Goal: Consume media (video, audio)

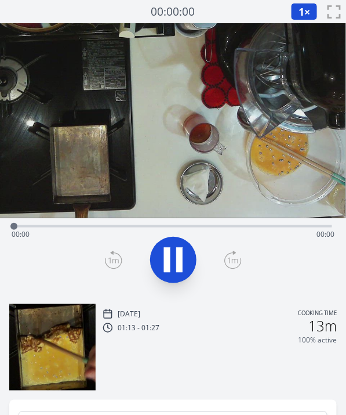
click at [180, 269] on icon at bounding box center [179, 259] width 6 height 25
click at [180, 269] on icon at bounding box center [173, 260] width 32 height 32
click at [243, 115] on video at bounding box center [173, 120] width 346 height 195
drag, startPoint x: 88, startPoint y: 233, endPoint x: 55, endPoint y: 224, distance: 34.2
click at [55, 224] on div "Time elapsed: 00:29 Time remaining: 00:00" at bounding box center [173, 225] width 318 height 14
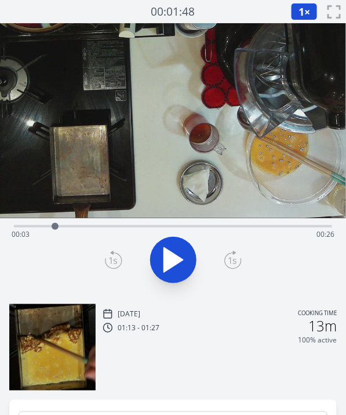
click at [58, 226] on div at bounding box center [55, 226] width 7 height 7
click at [75, 226] on div "Time elapsed: 00:04 Time remaining: 00:26" at bounding box center [173, 234] width 323 height 19
click at [89, 226] on div "Time elapsed: 00:05 Time remaining: 00:24" at bounding box center [173, 234] width 323 height 19
click at [89, 226] on div at bounding box center [88, 226] width 7 height 7
click at [177, 262] on icon at bounding box center [173, 260] width 19 height 24
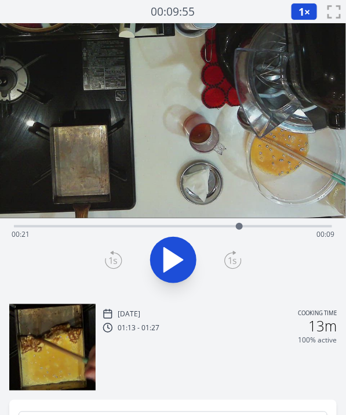
drag, startPoint x: 267, startPoint y: 223, endPoint x: 240, endPoint y: 225, distance: 27.9
click at [240, 225] on div at bounding box center [239, 226] width 17 height 17
drag, startPoint x: 240, startPoint y: 225, endPoint x: 219, endPoint y: 225, distance: 20.3
click at [219, 225] on div at bounding box center [219, 226] width 7 height 7
drag, startPoint x: 219, startPoint y: 225, endPoint x: 181, endPoint y: 221, distance: 38.4
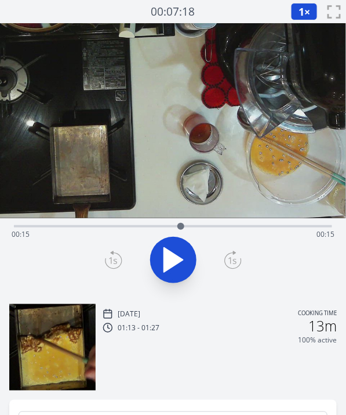
click at [181, 221] on div at bounding box center [180, 226] width 17 height 17
drag, startPoint x: 276, startPoint y: 221, endPoint x: 191, endPoint y: 230, distance: 85.8
click at [191, 230] on div at bounding box center [190, 226] width 17 height 17
click at [177, 255] on icon at bounding box center [179, 259] width 6 height 25
drag, startPoint x: 198, startPoint y: 230, endPoint x: 190, endPoint y: 231, distance: 8.2
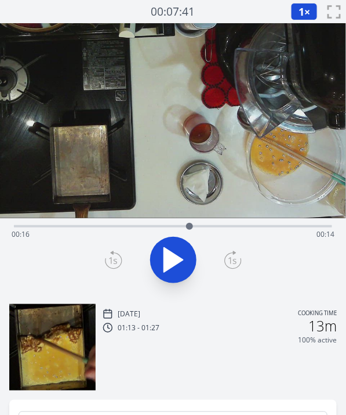
click at [190, 231] on div at bounding box center [189, 226] width 17 height 17
drag, startPoint x: 190, startPoint y: 231, endPoint x: 183, endPoint y: 233, distance: 7.2
click at [183, 233] on div at bounding box center [182, 226] width 17 height 17
click at [182, 225] on div at bounding box center [181, 226] width 7 height 7
click at [179, 228] on div at bounding box center [179, 226] width 7 height 7
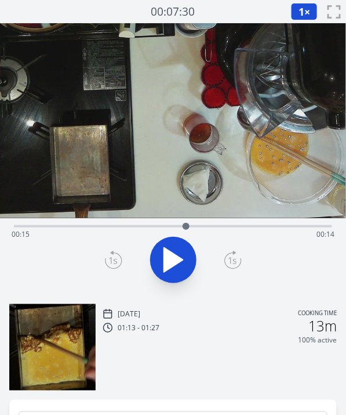
click at [186, 225] on div at bounding box center [186, 226] width 17 height 17
drag, startPoint x: 187, startPoint y: 225, endPoint x: 216, endPoint y: 229, distance: 29.9
click at [216, 229] on div at bounding box center [215, 226] width 7 height 7
drag, startPoint x: 216, startPoint y: 229, endPoint x: 247, endPoint y: 232, distance: 30.4
click at [247, 232] on div at bounding box center [246, 226] width 17 height 17
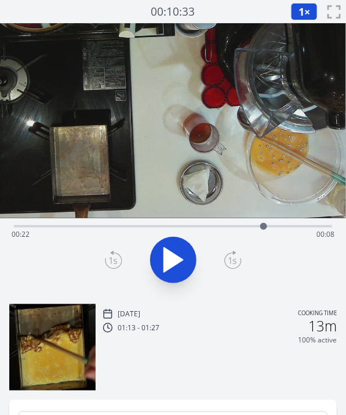
drag, startPoint x: 247, startPoint y: 232, endPoint x: 264, endPoint y: 231, distance: 17.4
click at [264, 231] on div at bounding box center [263, 226] width 17 height 17
drag, startPoint x: 267, startPoint y: 226, endPoint x: 280, endPoint y: 227, distance: 12.8
click at [280, 227] on div at bounding box center [279, 226] width 7 height 7
drag, startPoint x: 280, startPoint y: 227, endPoint x: 264, endPoint y: 220, distance: 17.4
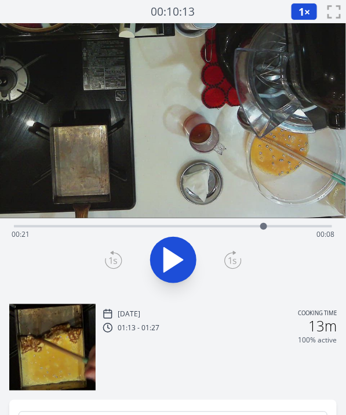
click at [264, 220] on div at bounding box center [263, 226] width 17 height 17
drag, startPoint x: 264, startPoint y: 220, endPoint x: 272, endPoint y: 224, distance: 8.6
click at [272, 224] on div at bounding box center [271, 226] width 17 height 17
drag, startPoint x: 272, startPoint y: 224, endPoint x: 258, endPoint y: 231, distance: 15.3
click at [258, 231] on div at bounding box center [260, 226] width 17 height 17
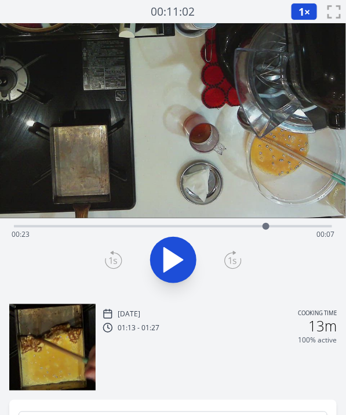
drag, startPoint x: 259, startPoint y: 226, endPoint x: 266, endPoint y: 228, distance: 7.7
click at [266, 228] on div at bounding box center [266, 226] width 7 height 7
click at [269, 229] on div at bounding box center [268, 226] width 7 height 7
drag, startPoint x: 269, startPoint y: 229, endPoint x: 301, endPoint y: 227, distance: 32.6
click at [301, 227] on div at bounding box center [300, 226] width 7 height 7
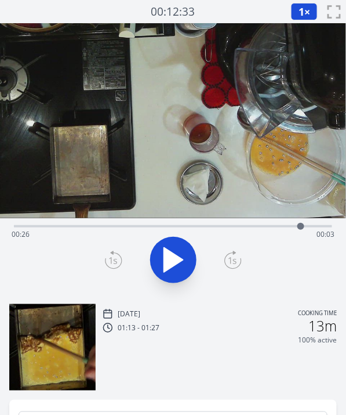
click at [85, 238] on div "Time elapsed: 00:26 Time remaining: 00:03" at bounding box center [173, 234] width 323 height 19
drag, startPoint x: 83, startPoint y: 225, endPoint x: 78, endPoint y: 234, distance: 9.9
click at [78, 234] on div at bounding box center [78, 226] width 17 height 17
click at [244, 226] on div "Time elapsed: 00:05 Time remaining: 00:24" at bounding box center [173, 234] width 323 height 19
click at [253, 227] on div "Time elapsed: 00:21 Time remaining: 00:09" at bounding box center [173, 234] width 323 height 19
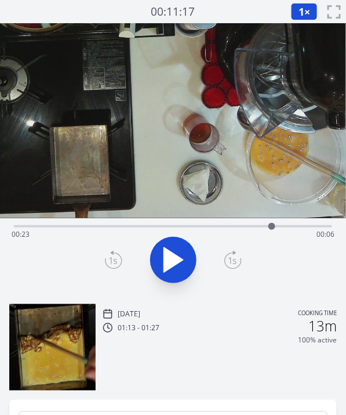
drag, startPoint x: 253, startPoint y: 227, endPoint x: 273, endPoint y: 229, distance: 19.8
click at [273, 229] on div at bounding box center [272, 226] width 7 height 7
drag, startPoint x: 273, startPoint y: 229, endPoint x: 256, endPoint y: 229, distance: 16.8
click at [256, 229] on div at bounding box center [255, 226] width 7 height 7
drag, startPoint x: 256, startPoint y: 229, endPoint x: 246, endPoint y: 230, distance: 10.0
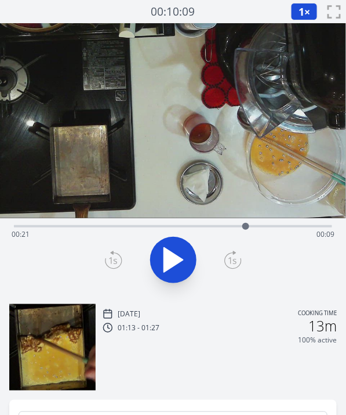
click at [246, 230] on div at bounding box center [245, 226] width 17 height 17
click at [180, 267] on icon at bounding box center [173, 260] width 32 height 32
click at [180, 267] on icon at bounding box center [179, 259] width 6 height 25
drag, startPoint x: 254, startPoint y: 230, endPoint x: 193, endPoint y: 231, distance: 60.9
click at [193, 231] on div at bounding box center [192, 226] width 17 height 17
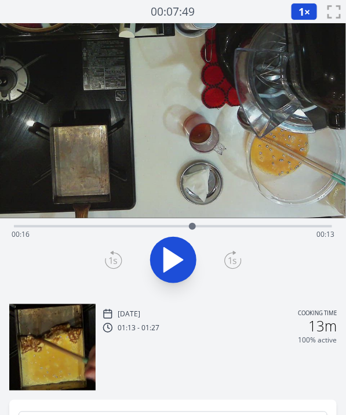
click at [184, 252] on icon at bounding box center [173, 260] width 32 height 32
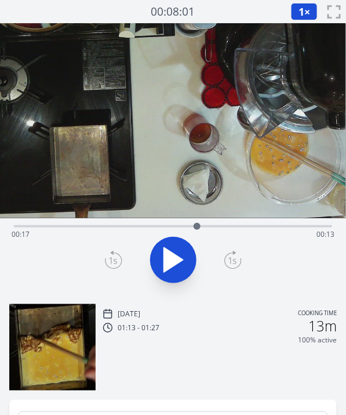
drag, startPoint x: 245, startPoint y: 227, endPoint x: 197, endPoint y: 227, distance: 47.6
click at [197, 227] on div at bounding box center [197, 226] width 7 height 7
click at [177, 254] on icon at bounding box center [179, 259] width 6 height 25
click at [177, 254] on icon at bounding box center [173, 260] width 32 height 32
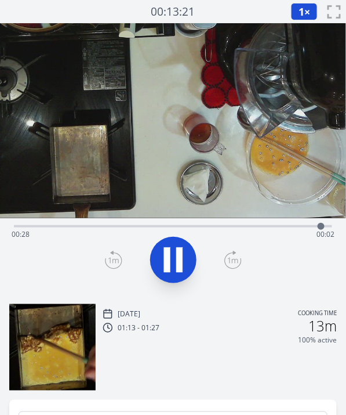
click at [177, 254] on icon at bounding box center [179, 259] width 6 height 25
drag, startPoint x: 319, startPoint y: 225, endPoint x: 253, endPoint y: 230, distance: 66.3
click at [253, 230] on div at bounding box center [252, 226] width 17 height 17
click at [263, 228] on div "Time elapsed: 00:22 Time remaining: 00:08" at bounding box center [173, 234] width 323 height 19
drag, startPoint x: 263, startPoint y: 229, endPoint x: 255, endPoint y: 230, distance: 8.3
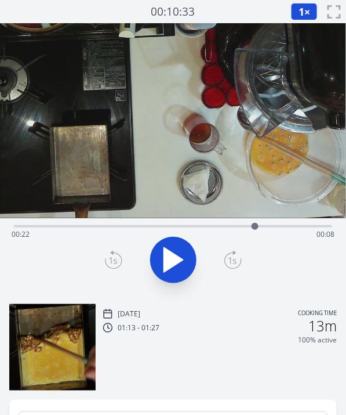
click at [255, 230] on div at bounding box center [255, 226] width 17 height 17
click at [261, 230] on div at bounding box center [255, 226] width 17 height 17
click at [267, 230] on div at bounding box center [266, 226] width 17 height 17
drag, startPoint x: 267, startPoint y: 230, endPoint x: 252, endPoint y: 231, distance: 14.5
click at [252, 231] on div at bounding box center [252, 226] width 17 height 17
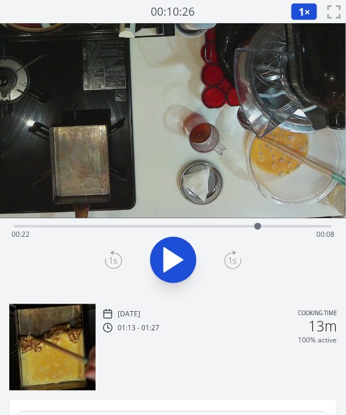
drag, startPoint x: 253, startPoint y: 231, endPoint x: 264, endPoint y: 234, distance: 11.4
click at [264, 234] on div at bounding box center [257, 226] width 17 height 17
drag, startPoint x: 269, startPoint y: 226, endPoint x: 248, endPoint y: 226, distance: 20.3
click at [248, 226] on div at bounding box center [251, 226] width 17 height 17
click at [244, 228] on div at bounding box center [240, 226] width 7 height 7
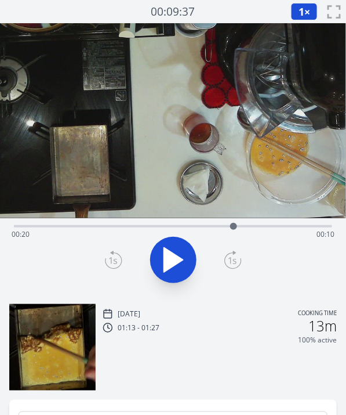
drag, startPoint x: 244, startPoint y: 226, endPoint x: 234, endPoint y: 226, distance: 9.9
click at [234, 226] on div at bounding box center [233, 226] width 7 height 7
click at [229, 227] on div at bounding box center [229, 226] width 7 height 7
drag, startPoint x: 225, startPoint y: 227, endPoint x: 240, endPoint y: 229, distance: 15.2
click at [240, 229] on div at bounding box center [239, 226] width 17 height 17
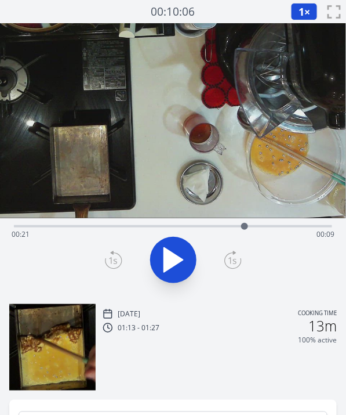
click at [245, 230] on div at bounding box center [244, 226] width 17 height 17
click at [248, 230] on div at bounding box center [248, 226] width 17 height 17
drag, startPoint x: 248, startPoint y: 230, endPoint x: 256, endPoint y: 230, distance: 7.6
click at [256, 230] on div at bounding box center [255, 226] width 17 height 17
click at [260, 231] on div at bounding box center [259, 226] width 17 height 17
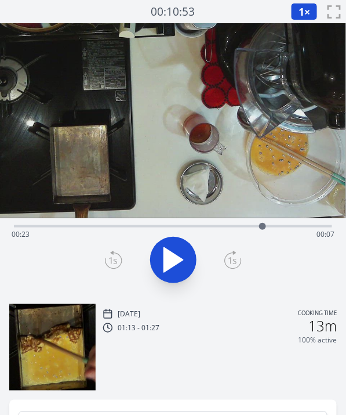
click at [263, 231] on div at bounding box center [262, 226] width 17 height 17
drag, startPoint x: 258, startPoint y: 229, endPoint x: 187, endPoint y: 223, distance: 71.6
click at [187, 223] on div at bounding box center [186, 226] width 17 height 17
drag, startPoint x: 188, startPoint y: 226, endPoint x: 260, endPoint y: 223, distance: 72.6
click at [260, 223] on div at bounding box center [259, 226] width 7 height 7
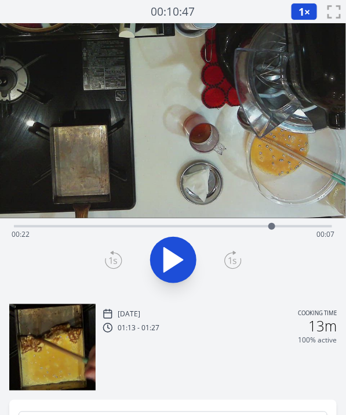
drag, startPoint x: 260, startPoint y: 223, endPoint x: 276, endPoint y: 227, distance: 15.6
click at [276, 227] on div at bounding box center [272, 226] width 7 height 7
drag, startPoint x: 273, startPoint y: 227, endPoint x: 254, endPoint y: 228, distance: 19.7
click at [254, 228] on div at bounding box center [253, 226] width 7 height 7
drag, startPoint x: 254, startPoint y: 228, endPoint x: 234, endPoint y: 227, distance: 19.2
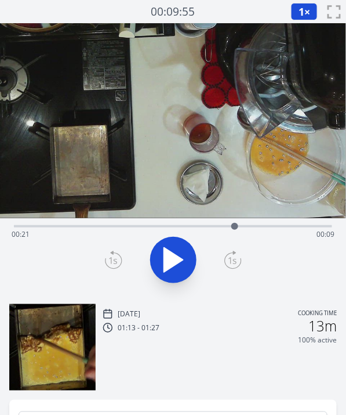
click at [234, 227] on div at bounding box center [234, 226] width 7 height 7
drag, startPoint x: 234, startPoint y: 227, endPoint x: 165, endPoint y: 225, distance: 69.7
click at [165, 225] on div at bounding box center [164, 226] width 7 height 7
click at [159, 225] on div at bounding box center [158, 226] width 7 height 7
click at [158, 225] on div at bounding box center [158, 226] width 7 height 7
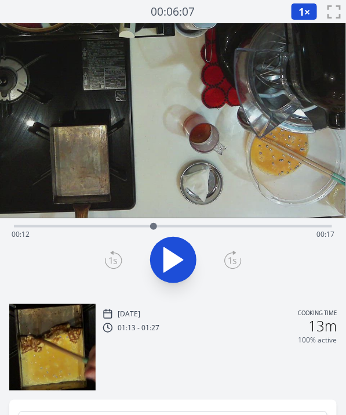
drag, startPoint x: 160, startPoint y: 225, endPoint x: 154, endPoint y: 227, distance: 6.2
click at [154, 227] on div at bounding box center [153, 226] width 7 height 7
drag, startPoint x: 157, startPoint y: 225, endPoint x: 149, endPoint y: 226, distance: 8.2
click at [149, 226] on div at bounding box center [148, 226] width 17 height 17
drag, startPoint x: 149, startPoint y: 226, endPoint x: 143, endPoint y: 226, distance: 6.4
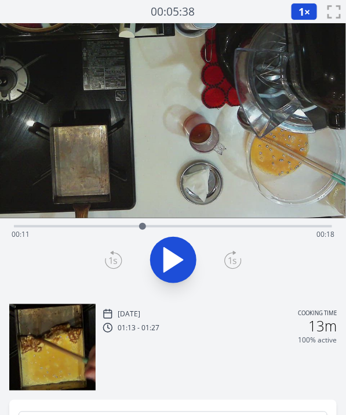
click at [143, 226] on div at bounding box center [142, 226] width 7 height 7
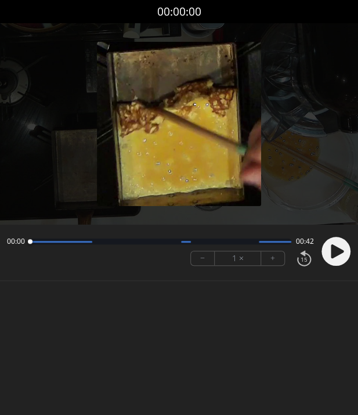
click at [338, 249] on icon at bounding box center [337, 251] width 13 height 14
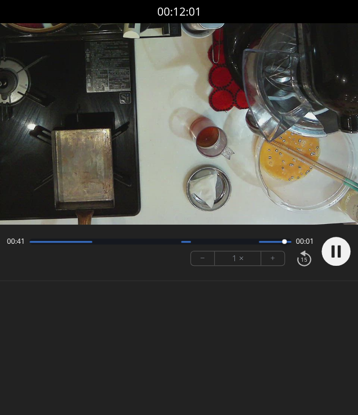
click at [330, 247] on circle at bounding box center [335, 251] width 29 height 29
drag, startPoint x: 287, startPoint y: 239, endPoint x: 280, endPoint y: 240, distance: 7.6
click at [280, 240] on div at bounding box center [279, 241] width 5 height 5
drag, startPoint x: 280, startPoint y: 240, endPoint x: 274, endPoint y: 240, distance: 5.8
click at [274, 240] on div at bounding box center [274, 241] width 5 height 5
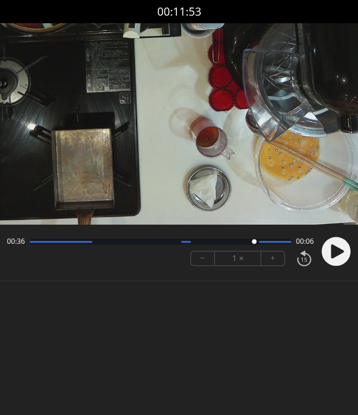
drag, startPoint x: 274, startPoint y: 240, endPoint x: 254, endPoint y: 241, distance: 19.8
click at [254, 241] on div at bounding box center [254, 241] width 5 height 5
drag, startPoint x: 254, startPoint y: 243, endPoint x: 121, endPoint y: 238, distance: 133.5
click at [121, 238] on div at bounding box center [121, 242] width 16 height 16
click at [328, 253] on circle at bounding box center [335, 251] width 29 height 29
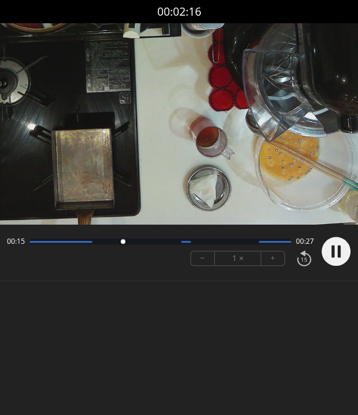
click at [328, 252] on circle at bounding box center [335, 251] width 29 height 29
drag, startPoint x: 123, startPoint y: 243, endPoint x: 115, endPoint y: 245, distance: 7.7
click at [115, 245] on div at bounding box center [116, 242] width 16 height 16
click at [328, 254] on circle at bounding box center [335, 251] width 29 height 29
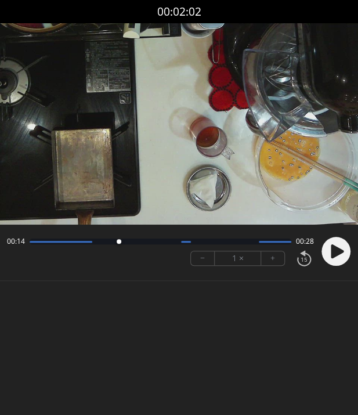
click at [331, 254] on icon at bounding box center [337, 251] width 13 height 14
click at [331, 254] on icon at bounding box center [332, 251] width 3 height 12
click at [143, 326] on body "Discard Recording? You will not be able to recover this once discarded. Cancel …" at bounding box center [179, 207] width 358 height 415
drag, startPoint x: 123, startPoint y: 245, endPoint x: 110, endPoint y: 246, distance: 12.8
click at [110, 246] on div at bounding box center [111, 242] width 16 height 16
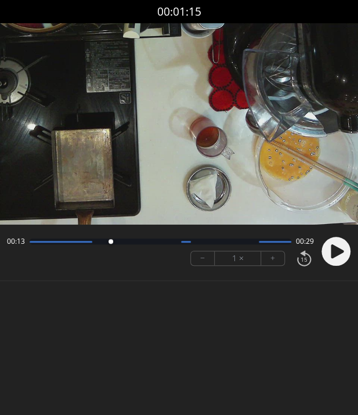
click at [332, 250] on icon at bounding box center [337, 251] width 13 height 14
click at [332, 250] on icon at bounding box center [332, 251] width 3 height 12
